Goal: Task Accomplishment & Management: Manage account settings

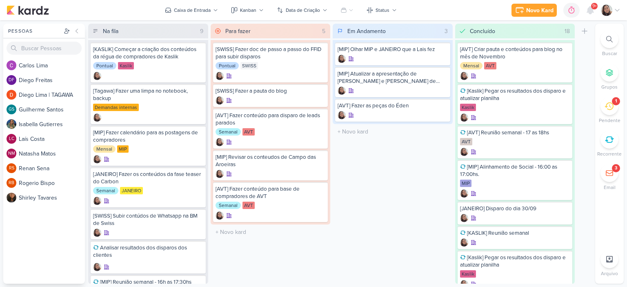
click at [370, 123] on div "[MIP] Olhar MIP e JANEIRO que a Lais fez [MIP] Atualizar a apresentação de MIP …" at bounding box center [393, 82] width 120 height 84
click at [368, 126] on input "text" at bounding box center [392, 132] width 117 height 12
type input "Reunião [PERSON_NAME]"
click at [446, 132] on div at bounding box center [442, 131] width 11 height 11
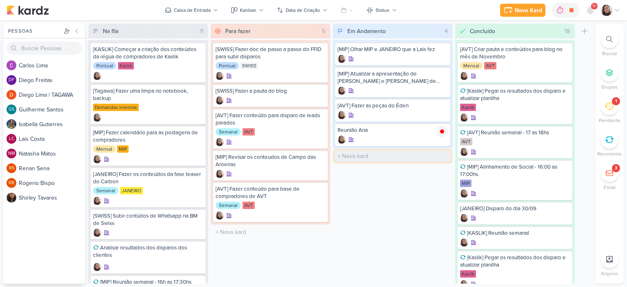
click at [368, 152] on input "text" at bounding box center [392, 156] width 117 height 12
type input "[CALPER] Conteúdo e cronograma do novo lançamento"
click at [619, 11] on icon at bounding box center [617, 10] width 7 height 7
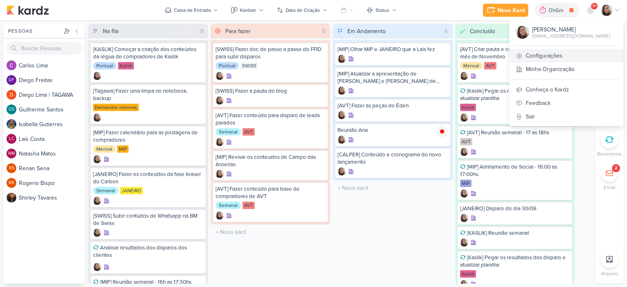
click at [544, 50] on link "Configurações" at bounding box center [567, 55] width 114 height 13
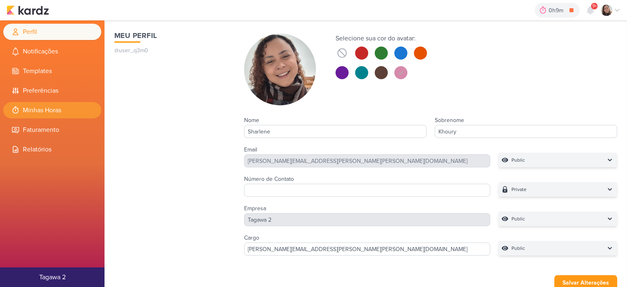
click at [59, 109] on li "Minhas Horas" at bounding box center [52, 110] width 98 height 16
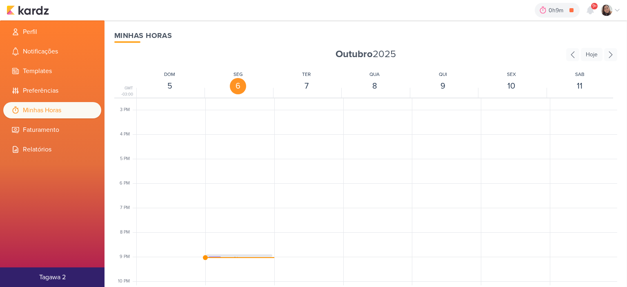
scroll to position [401, 0]
click at [237, 212] on span "Reunião [PERSON_NAME]" at bounding box center [246, 214] width 47 height 7
select select "pm"
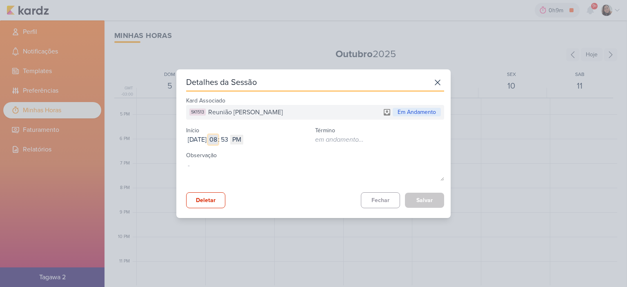
click at [218, 138] on input "08" at bounding box center [213, 140] width 10 height 10
type input "09"
click at [230, 137] on input "53" at bounding box center [225, 140] width 10 height 10
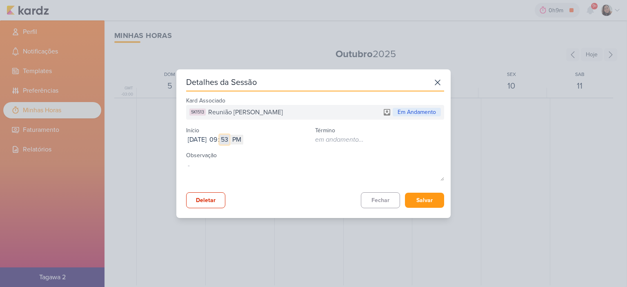
click at [230, 137] on input "53" at bounding box center [225, 140] width 10 height 10
type input "55"
click at [243, 140] on select "AM PM" at bounding box center [236, 140] width 13 height 10
select select "am"
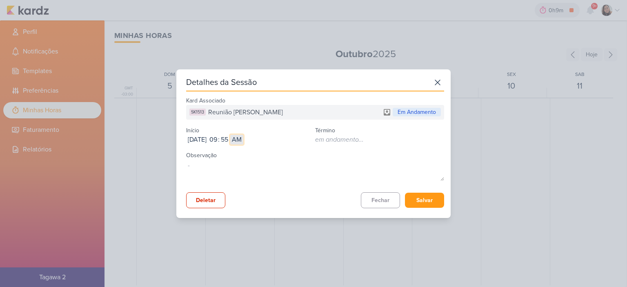
click at [243, 135] on select "AM PM" at bounding box center [236, 140] width 13 height 10
click at [412, 200] on button "Salvar" at bounding box center [424, 200] width 39 height 15
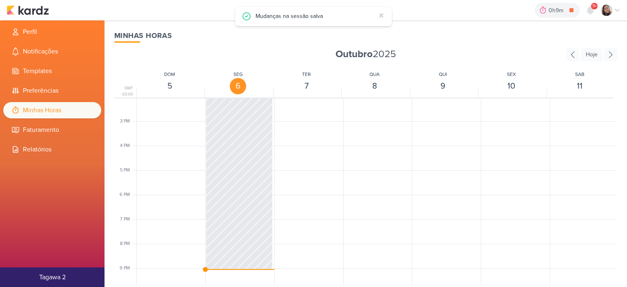
scroll to position [278, 0]
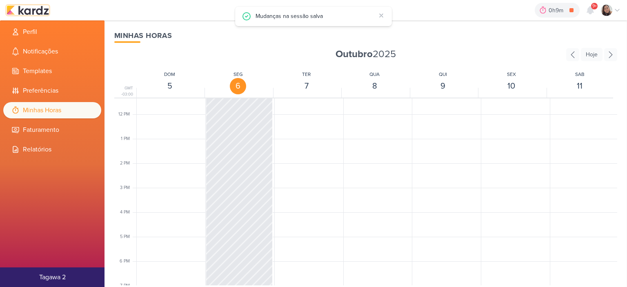
click at [46, 8] on img at bounding box center [28, 10] width 42 height 10
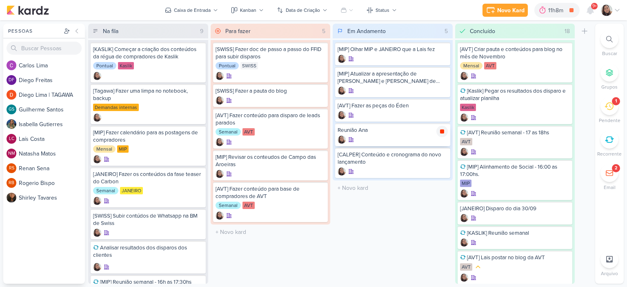
click at [444, 132] on icon at bounding box center [442, 131] width 4 height 4
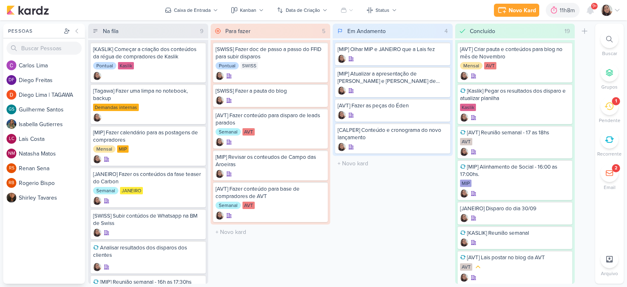
click at [621, 8] on div "Novo Kard Ctrl + k 11h8m Sessão desligada... Hoje 11h8m Semana 0h0m Mês 0h0m 00" at bounding box center [313, 10] width 627 height 20
click at [616, 11] on icon at bounding box center [617, 10] width 7 height 7
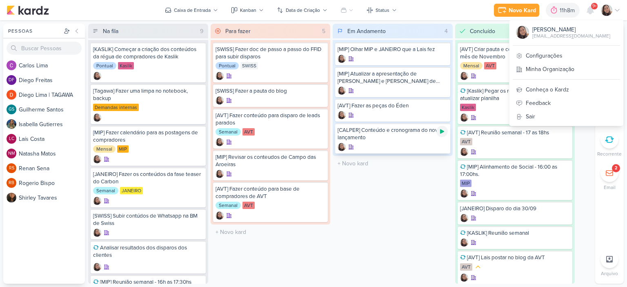
click at [440, 134] on icon at bounding box center [442, 131] width 7 height 7
click at [559, 54] on link "Configurações" at bounding box center [567, 55] width 114 height 13
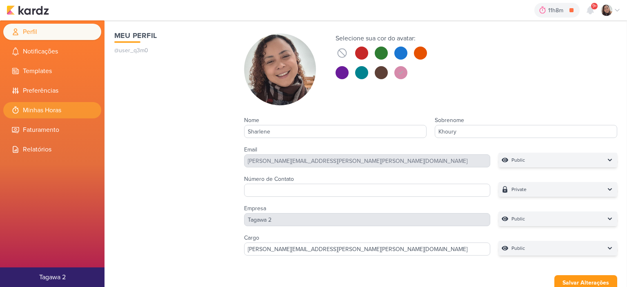
click at [60, 109] on li "Minhas Horas" at bounding box center [52, 110] width 98 height 16
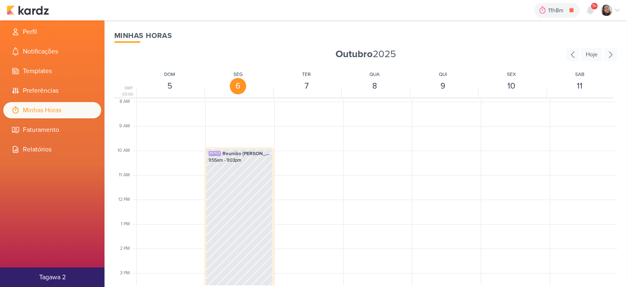
click at [262, 198] on div "SK1513 Reunião [PERSON_NAME] 9:55am - 9:03pm" at bounding box center [239, 285] width 67 height 273
select select "pm"
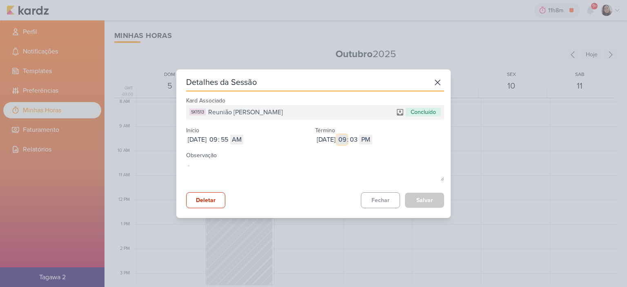
click at [347, 140] on input "09" at bounding box center [342, 140] width 10 height 10
type input "10"
click at [359, 138] on input "03" at bounding box center [354, 140] width 10 height 10
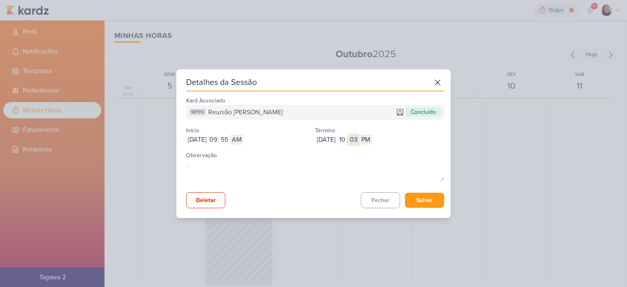
click at [359, 138] on input "03" at bounding box center [354, 140] width 10 height 10
type input "21"
click at [372, 138] on select "AM PM" at bounding box center [365, 140] width 13 height 10
select select "am"
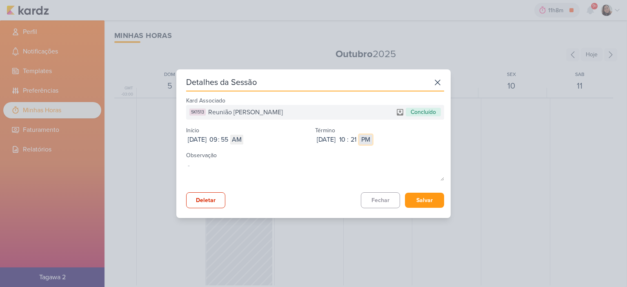
click at [372, 135] on select "AM PM" at bounding box center [365, 140] width 13 height 10
click at [417, 196] on button "Salvar" at bounding box center [424, 200] width 39 height 15
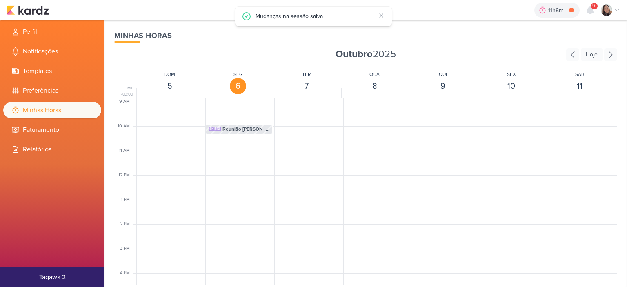
scroll to position [234, 0]
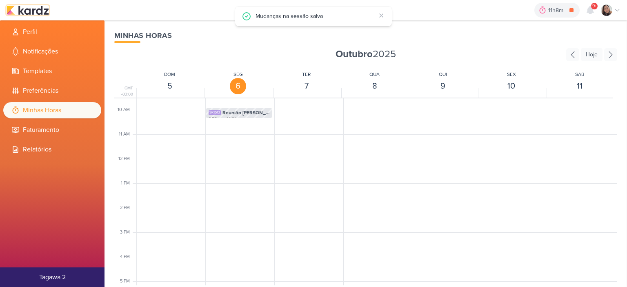
click at [42, 14] on img at bounding box center [28, 10] width 42 height 10
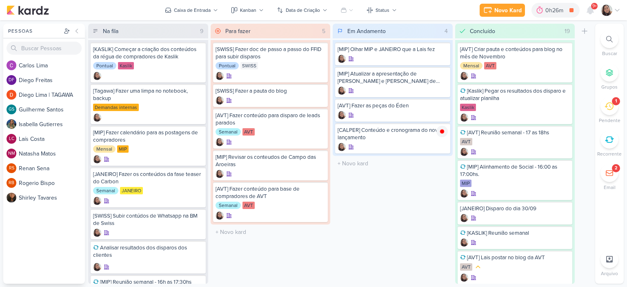
click at [393, 193] on div "Em Andamento 4 Mover Para Esquerda Mover Para Direita Deletar [MIP] Olhar MIP e…" at bounding box center [393, 154] width 120 height 260
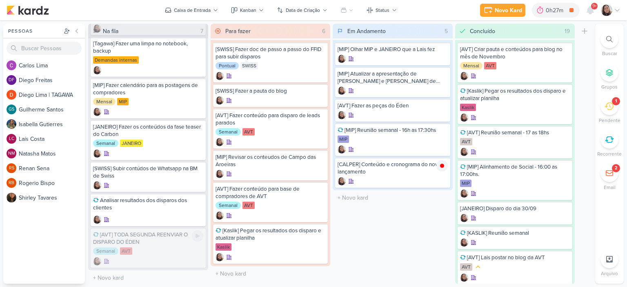
scroll to position [6, 0]
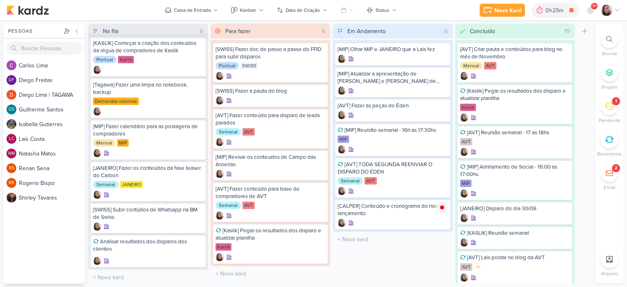
click at [617, 6] on div at bounding box center [611, 9] width 20 height 11
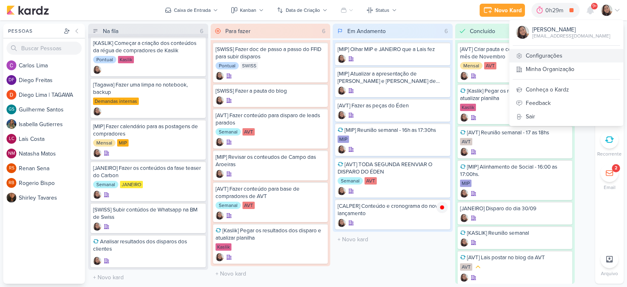
click at [552, 57] on link "Configurações" at bounding box center [567, 55] width 114 height 13
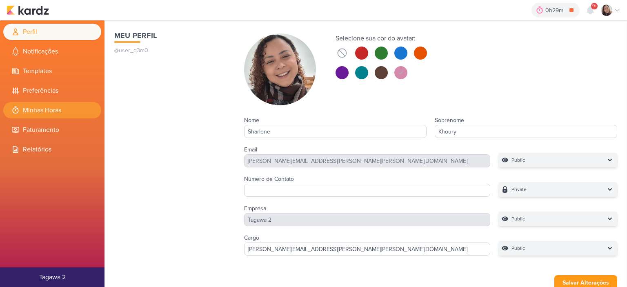
click at [44, 105] on li "Minhas Horas" at bounding box center [52, 110] width 98 height 16
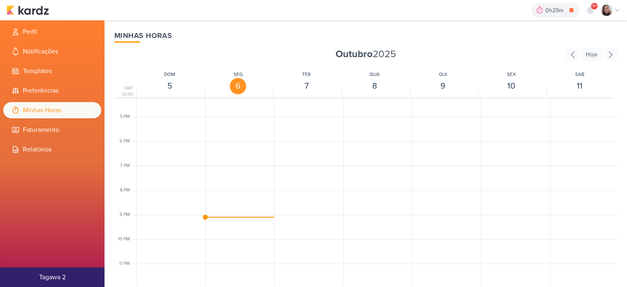
scroll to position [401, 0]
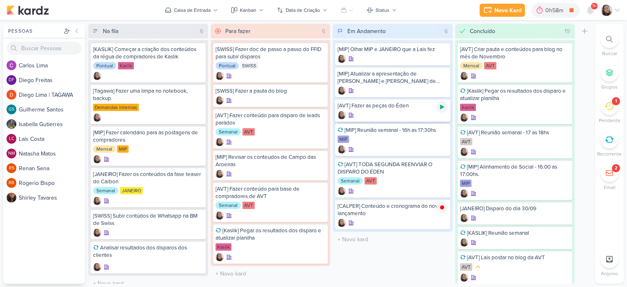
click at [441, 106] on icon at bounding box center [442, 107] width 4 height 4
click at [619, 9] on icon at bounding box center [617, 10] width 7 height 7
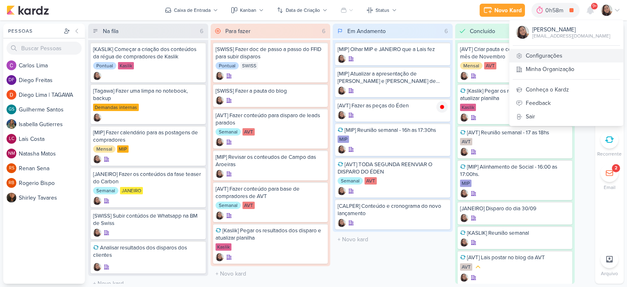
click at [544, 56] on link "Configurações" at bounding box center [567, 55] width 114 height 13
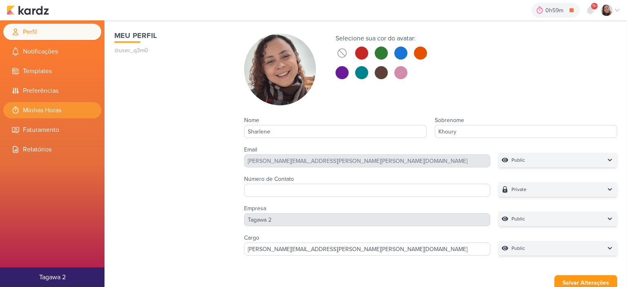
click at [60, 112] on li "Minhas Horas" at bounding box center [52, 110] width 98 height 16
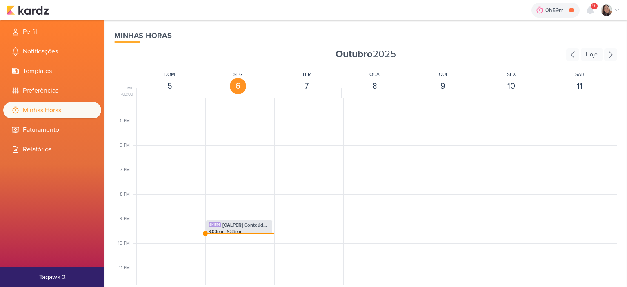
scroll to position [397, 0]
click at [252, 225] on span "[CALPER] Conteúdo e cronograma do novo lançamento" at bounding box center [246, 221] width 47 height 7
select select "pm"
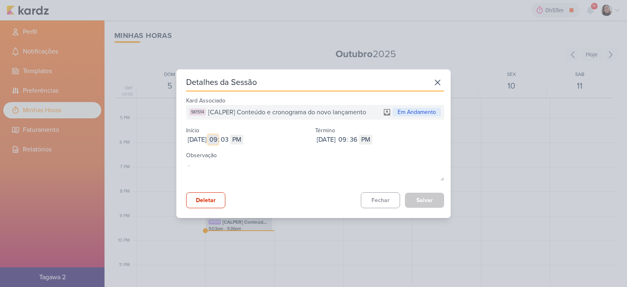
click at [218, 142] on input "09" at bounding box center [213, 140] width 10 height 10
type input "10"
click at [230, 143] on input "03" at bounding box center [225, 140] width 10 height 10
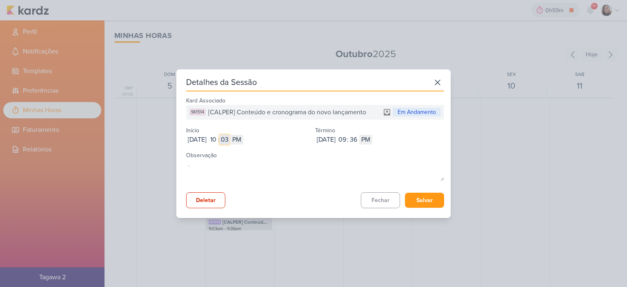
click at [230, 143] on input "03" at bounding box center [225, 140] width 10 height 10
type input "21"
click at [243, 138] on select "AM PM" at bounding box center [236, 140] width 13 height 10
select select "am"
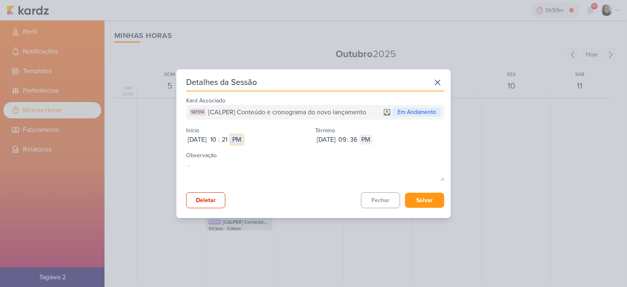
click at [243, 135] on select "AM PM" at bounding box center [236, 140] width 13 height 10
click at [347, 140] on input "09" at bounding box center [342, 140] width 10 height 10
type input "12"
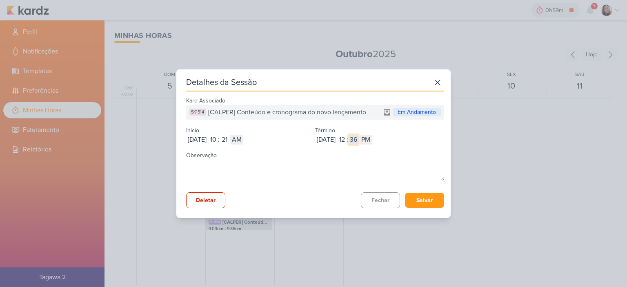
click at [359, 141] on input "36" at bounding box center [354, 140] width 10 height 10
click at [372, 138] on select "AM PM" at bounding box center [365, 140] width 13 height 10
select select "am"
click at [372, 135] on select "AM PM" at bounding box center [365, 140] width 13 height 10
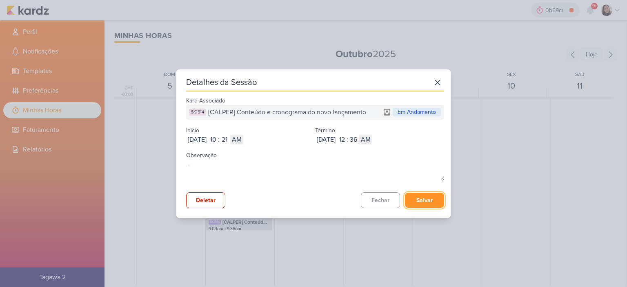
click at [420, 199] on button "Salvar" at bounding box center [424, 200] width 39 height 15
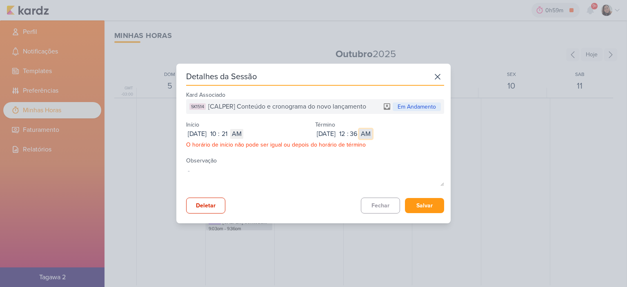
click at [372, 134] on select "AM PM" at bounding box center [365, 134] width 13 height 10
select select "pm"
click at [372, 129] on select "AM PM" at bounding box center [365, 134] width 13 height 10
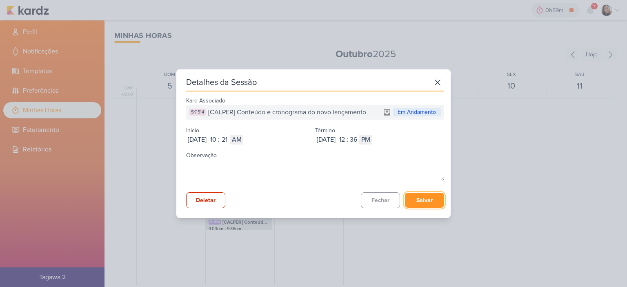
click at [415, 198] on button "Salvar" at bounding box center [424, 200] width 39 height 15
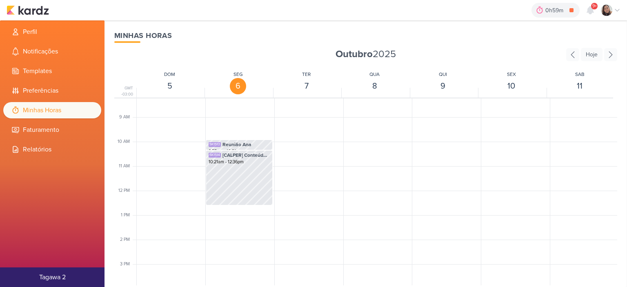
scroll to position [152, 0]
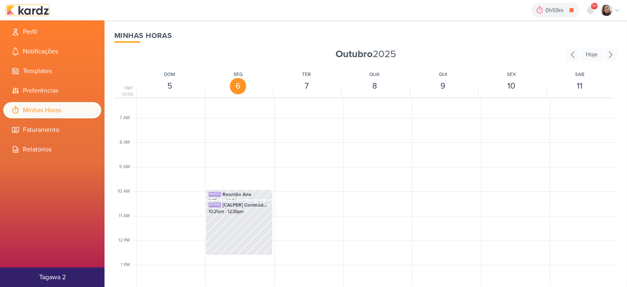
click at [40, 8] on img at bounding box center [28, 10] width 42 height 10
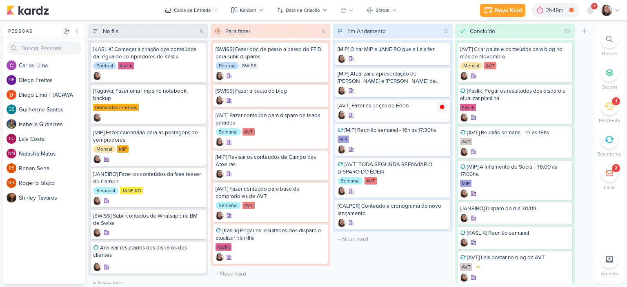
click at [618, 10] on icon at bounding box center [617, 10] width 4 height 2
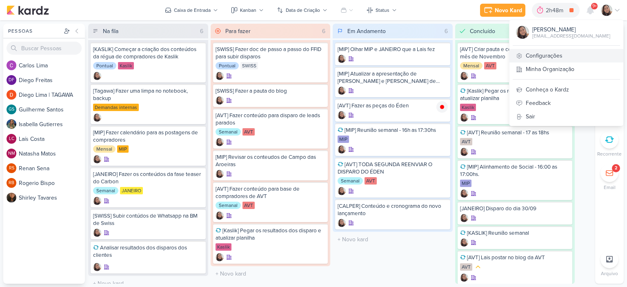
click at [553, 51] on link "Configurações" at bounding box center [567, 55] width 114 height 13
click at [553, 52] on link "Configurações" at bounding box center [567, 55] width 114 height 13
click at [536, 54] on link "Configurações" at bounding box center [567, 55] width 114 height 13
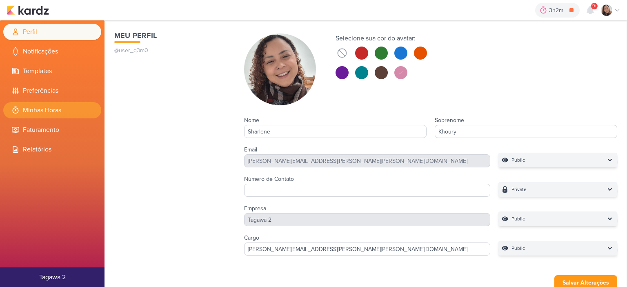
click at [49, 113] on li "Minhas Horas" at bounding box center [52, 110] width 98 height 16
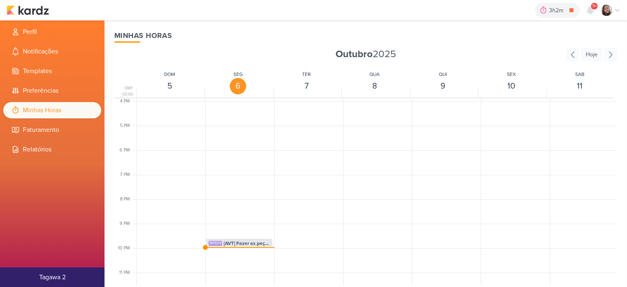
scroll to position [397, 0]
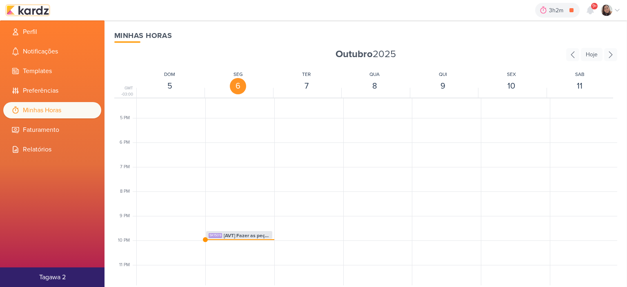
click at [29, 12] on img at bounding box center [28, 10] width 42 height 10
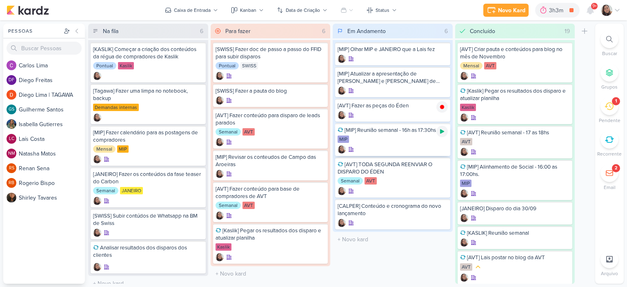
click at [440, 132] on icon at bounding box center [442, 131] width 4 height 4
click at [617, 8] on icon at bounding box center [617, 10] width 7 height 7
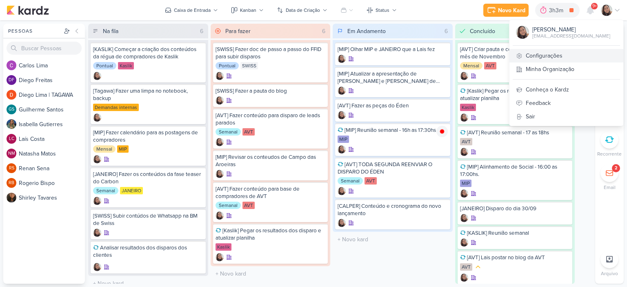
click at [553, 59] on link "Configurações" at bounding box center [567, 55] width 114 height 13
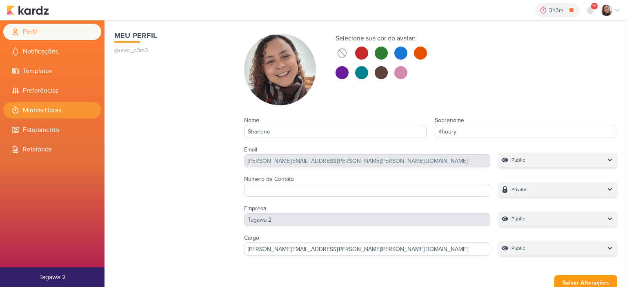
click at [50, 109] on li "Minhas Horas" at bounding box center [52, 110] width 98 height 16
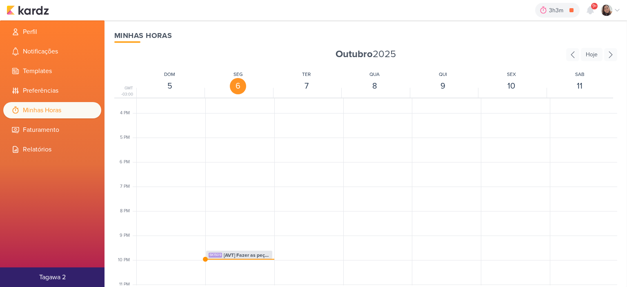
scroll to position [401, 0]
click at [240, 230] on span "[AVT] Fazer as peças do Éden" at bounding box center [247, 231] width 46 height 7
select select "pm"
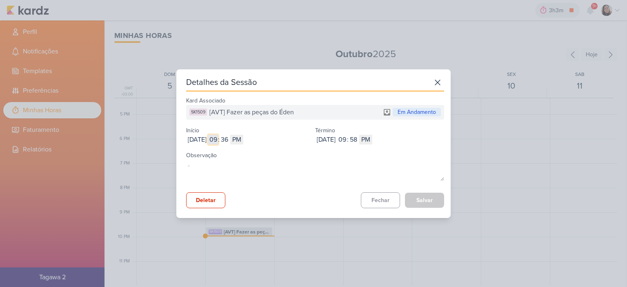
click at [218, 138] on input "09" at bounding box center [213, 140] width 10 height 10
type input "12"
click at [347, 142] on input "09" at bounding box center [342, 140] width 10 height 10
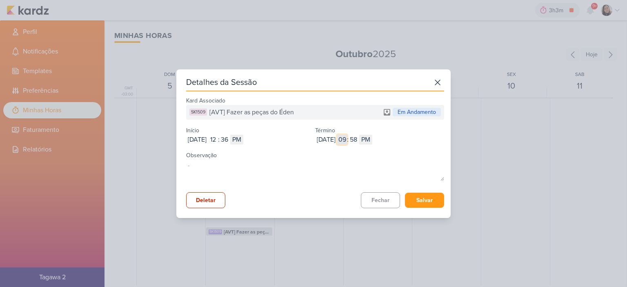
click at [347, 142] on input "09" at bounding box center [342, 140] width 10 height 10
type input "3"
click at [359, 138] on input "58" at bounding box center [354, 140] width 10 height 10
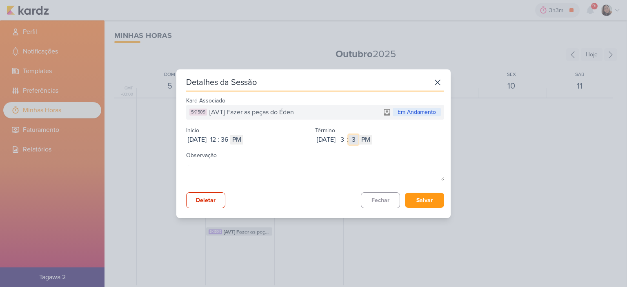
type input "39"
click at [424, 207] on button "Salvar" at bounding box center [424, 200] width 39 height 15
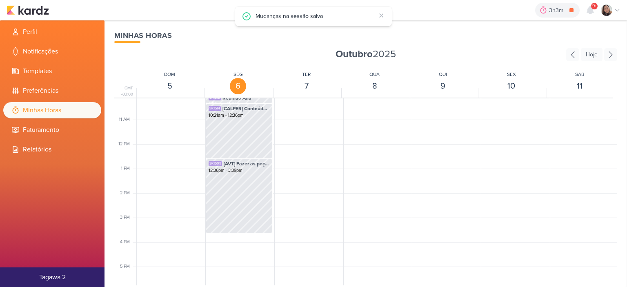
scroll to position [196, 0]
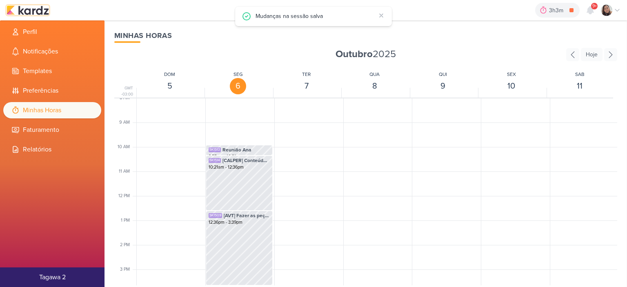
click at [40, 11] on img at bounding box center [28, 10] width 42 height 10
